Goal: Task Accomplishment & Management: Use online tool/utility

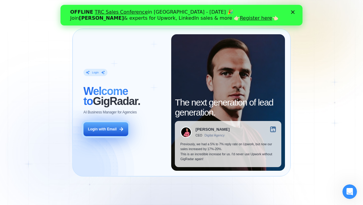
click at [116, 131] on div "Login with Email" at bounding box center [102, 129] width 29 height 5
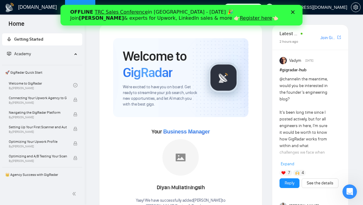
click at [293, 12] on icon "Закрыть" at bounding box center [293, 12] width 4 height 4
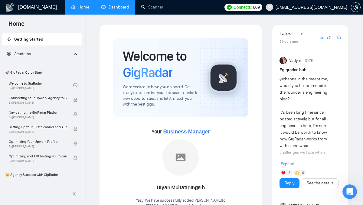
click at [118, 8] on link "Dashboard" at bounding box center [115, 7] width 28 height 5
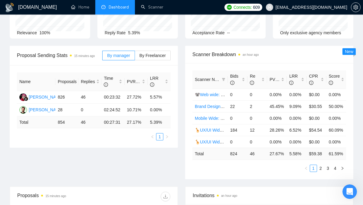
scroll to position [65, 0]
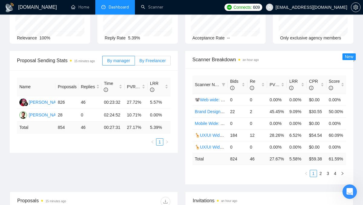
click at [156, 61] on span "By Freelancer" at bounding box center [153, 60] width 26 height 5
click at [135, 62] on input "By Freelancer" at bounding box center [135, 62] width 0 height 0
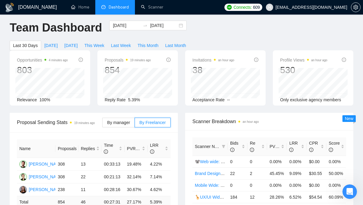
scroll to position [0, 0]
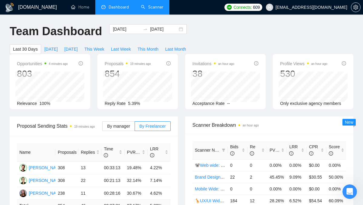
click at [158, 8] on link "Scanner" at bounding box center [152, 7] width 22 height 5
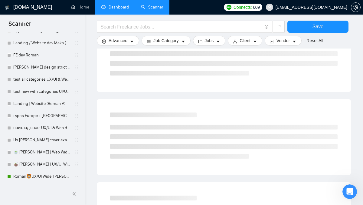
scroll to position [340, 0]
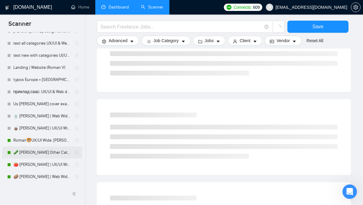
click at [41, 152] on link "🥒 Tina Other Categories 10.07: UX/UI & Web design" at bounding box center [42, 152] width 58 height 12
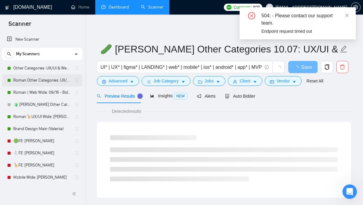
click at [42, 79] on link "Roman Other Categories: UX/UI & Web design copy Vlad" at bounding box center [42, 80] width 58 height 12
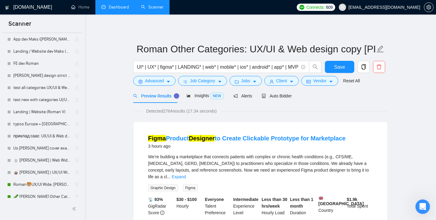
scroll to position [324, 0]
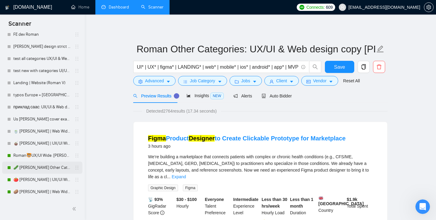
click at [50, 169] on link "🥒 Tina Other Categories 10.07: UX/UI & Web design" at bounding box center [42, 168] width 58 height 12
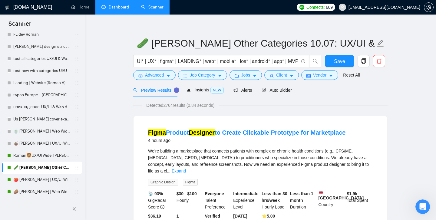
scroll to position [6, 0]
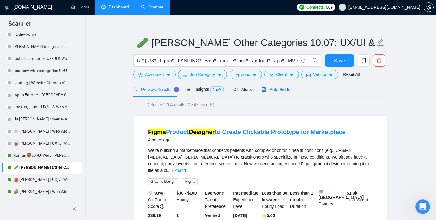
click at [283, 90] on span "Auto Bidder" at bounding box center [277, 89] width 30 height 5
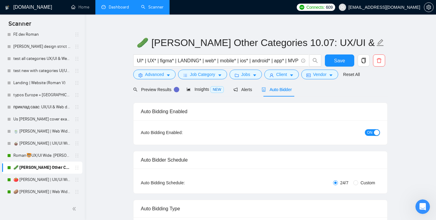
radio input "false"
radio input "true"
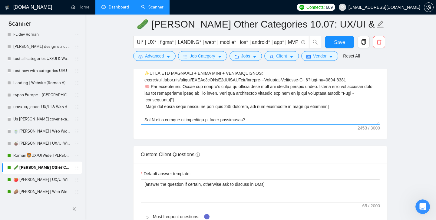
scroll to position [883, 0]
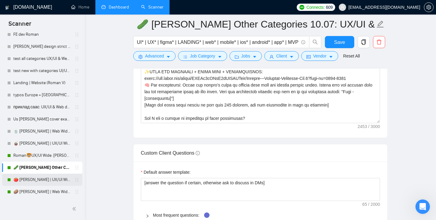
click at [47, 180] on link "🍅 Tina | UX/UI Wide: 10.07 - Bid in Range" at bounding box center [42, 180] width 58 height 12
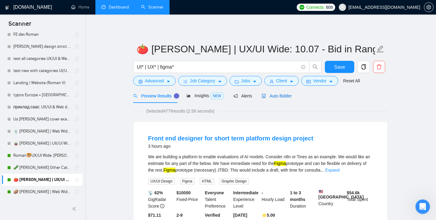
click at [284, 95] on span "Auto Bidder" at bounding box center [277, 96] width 30 height 5
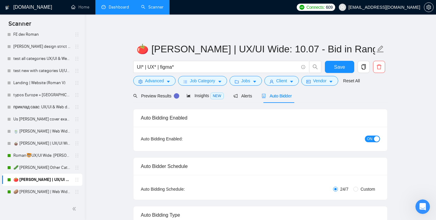
radio input "false"
radio input "true"
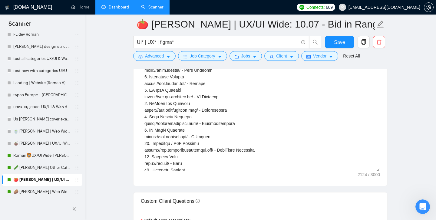
scroll to position [173, 0]
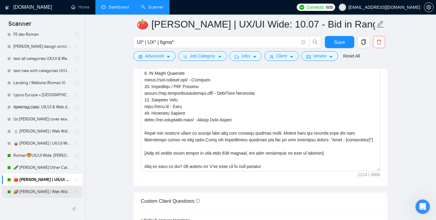
click at [48, 192] on link "🥔 Tina | Web Wide: 10/07 - Bid in Range" at bounding box center [42, 192] width 58 height 12
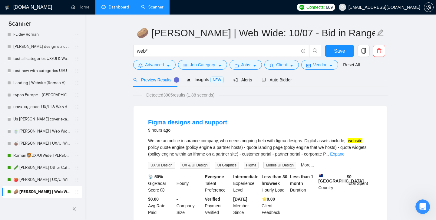
scroll to position [16, 0]
click at [288, 81] on span "Auto Bidder" at bounding box center [277, 80] width 30 height 5
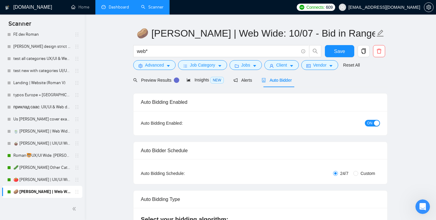
radio input "false"
radio input "true"
